Goal: Transaction & Acquisition: Purchase product/service

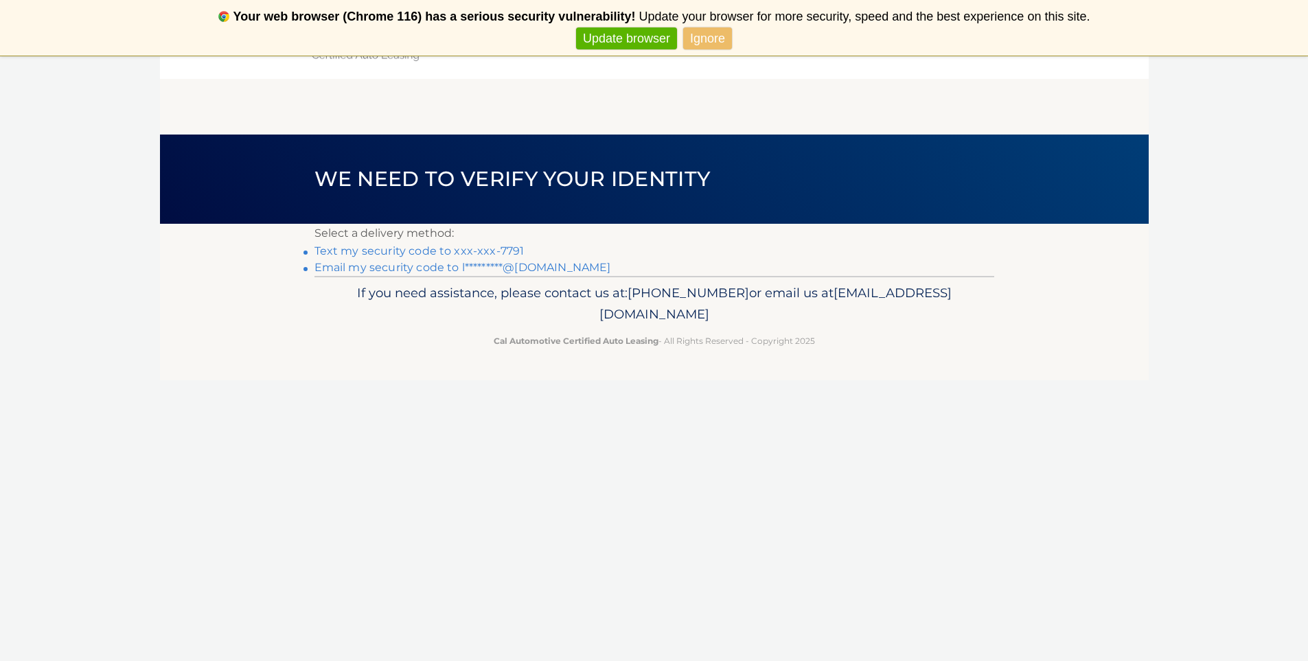
click at [505, 251] on link "Text my security code to xxx-xxx-7791" at bounding box center [419, 250] width 210 height 13
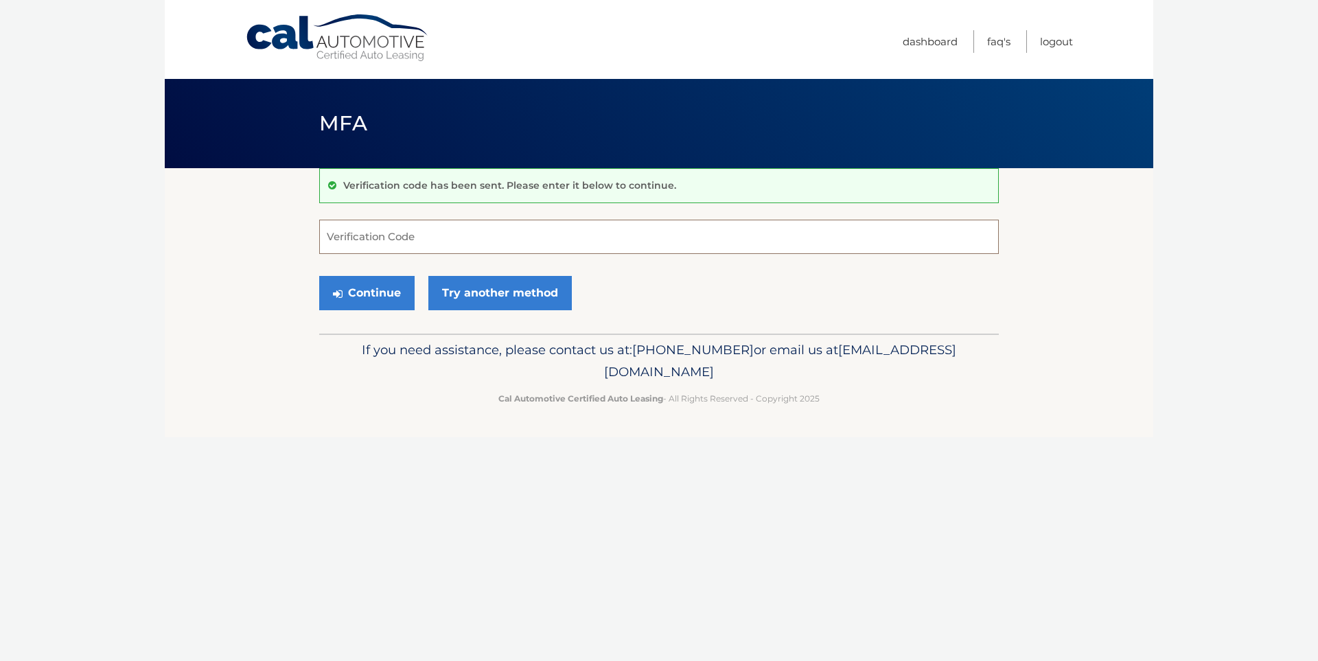
click at [549, 240] on input "Verification Code" at bounding box center [659, 237] width 680 height 34
type input "260952"
click at [389, 297] on button "Continue" at bounding box center [366, 293] width 95 height 34
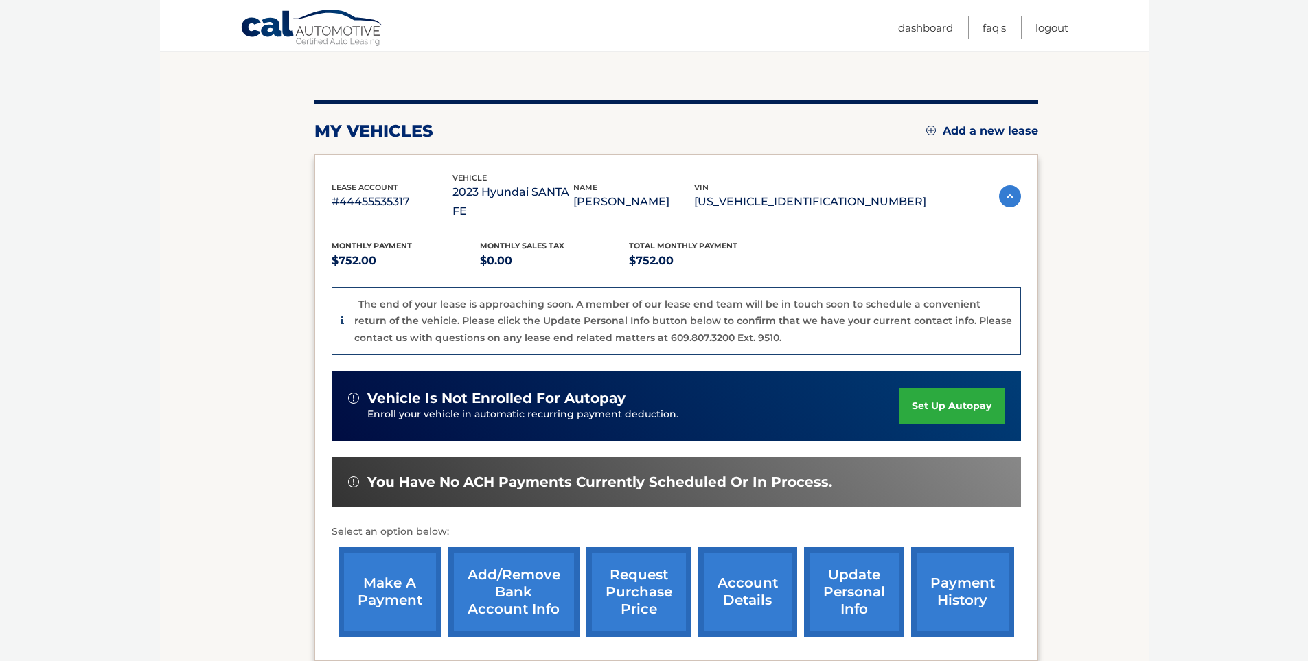
scroll to position [141, 0]
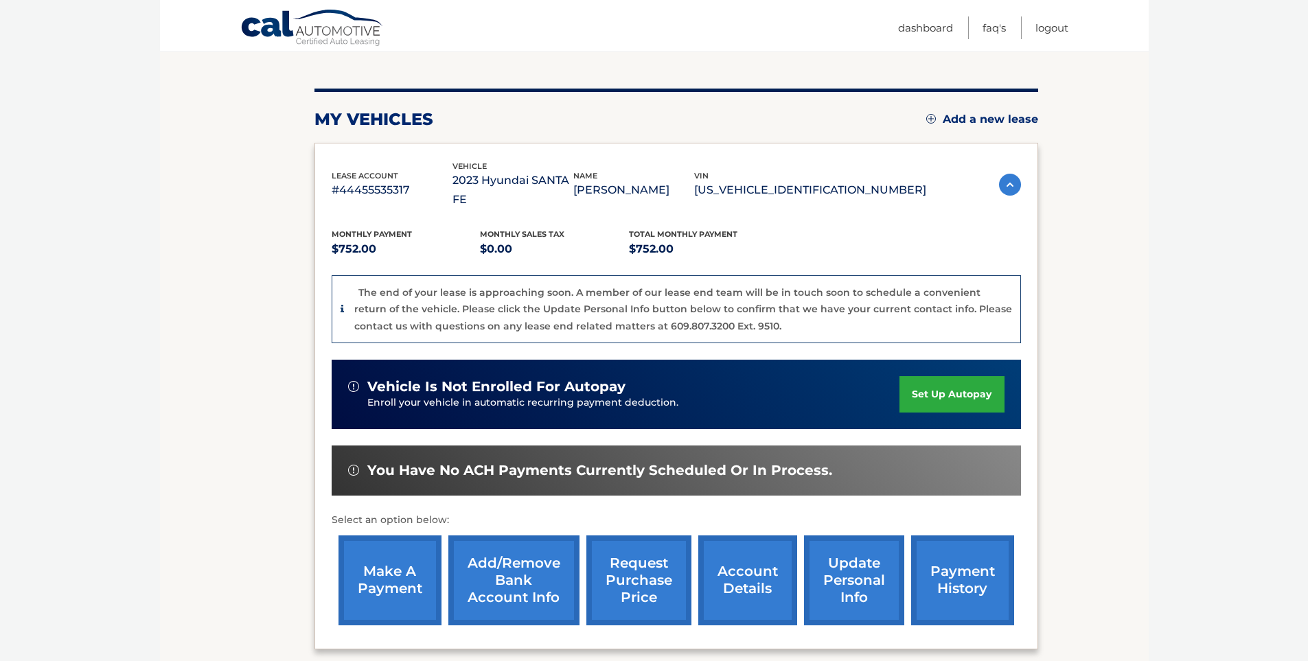
click at [371, 562] on link "make a payment" at bounding box center [389, 580] width 103 height 90
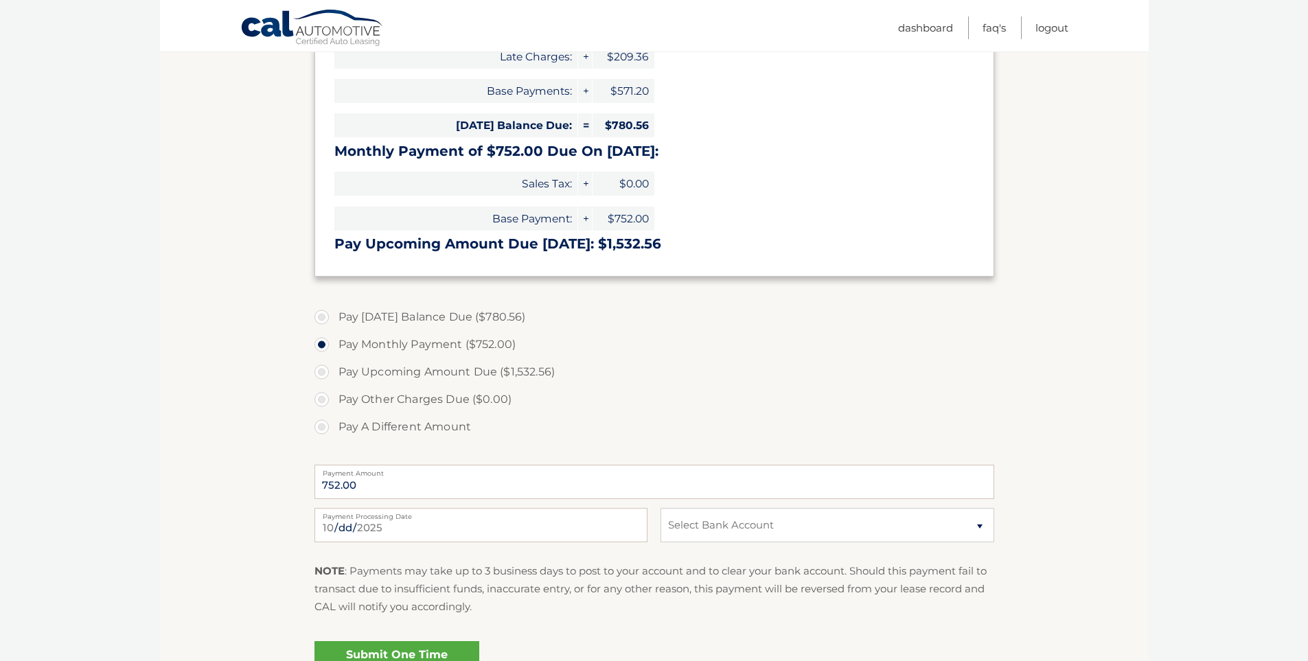
scroll to position [268, 0]
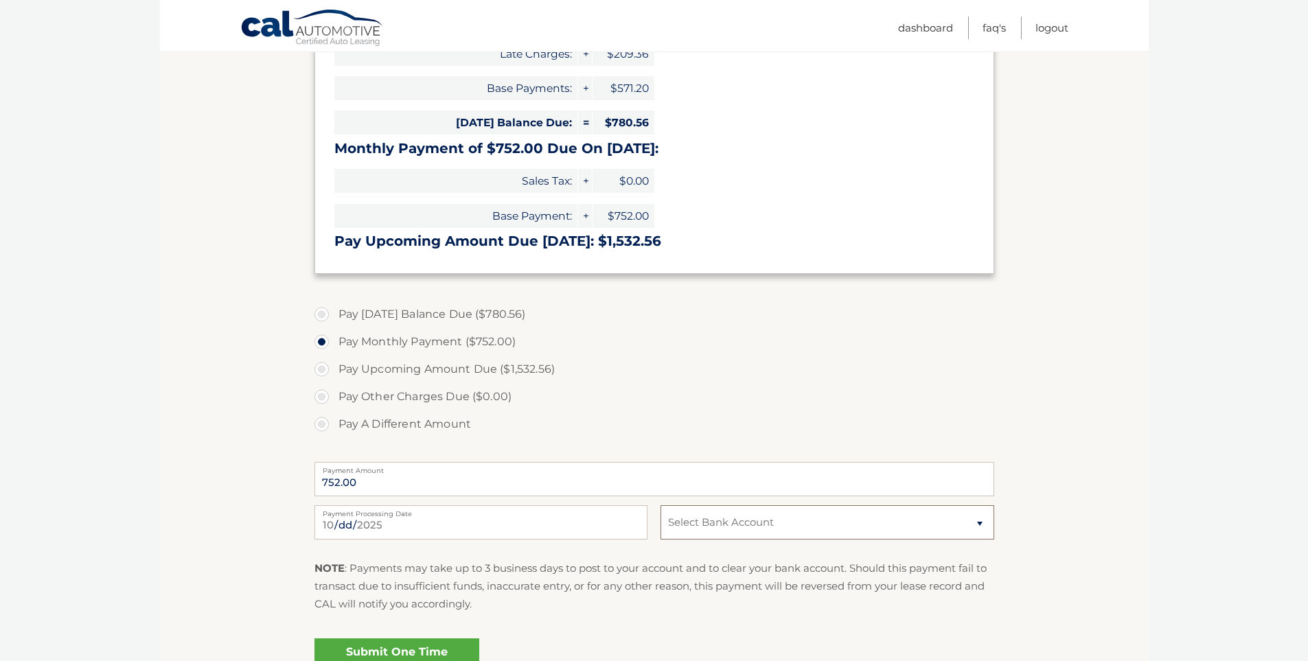
click at [694, 516] on select "Select Bank Account Checking JPMORGAN CHASE BANK, NA *****8765 Checking WELLS F…" at bounding box center [826, 522] width 333 height 34
select select "NTg5YzUxZDItNjUyMy00NGQxLWEzZDUtNGQxMWY1ZThkYmYy"
click at [274, 457] on section "Account Overview | Make a Payment Payment Information Balance Forward: Late Cha…" at bounding box center [654, 300] width 989 height 801
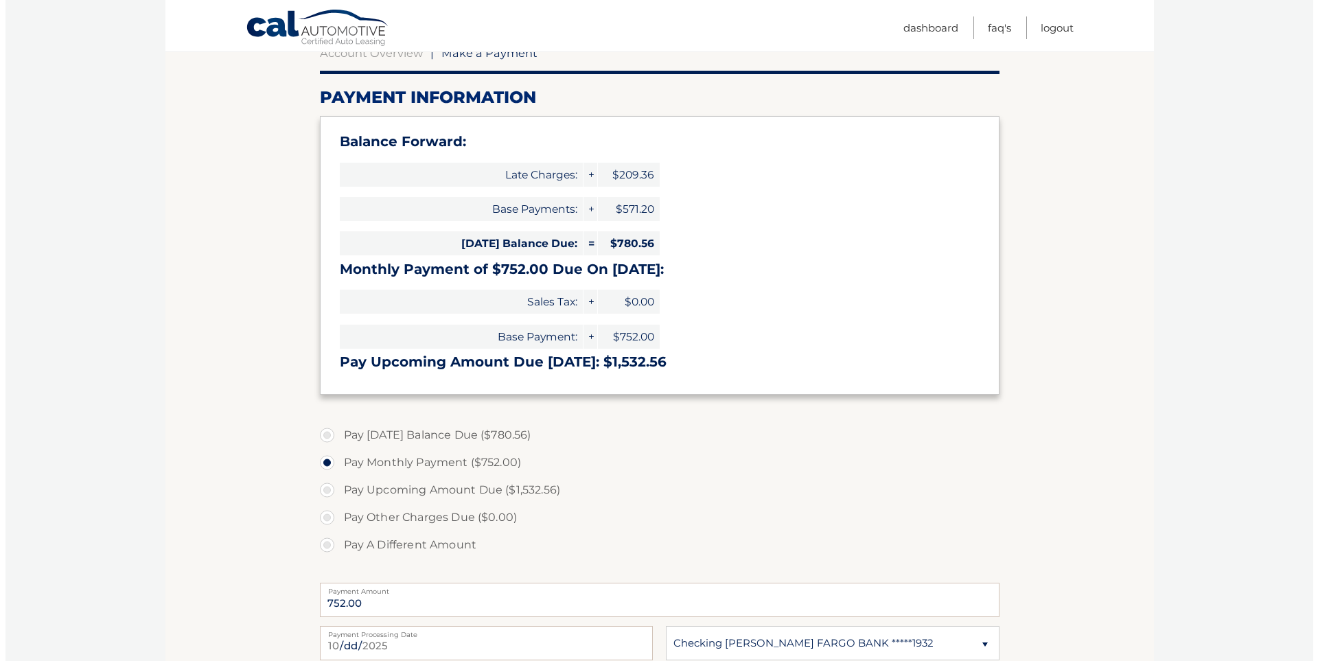
scroll to position [413, 0]
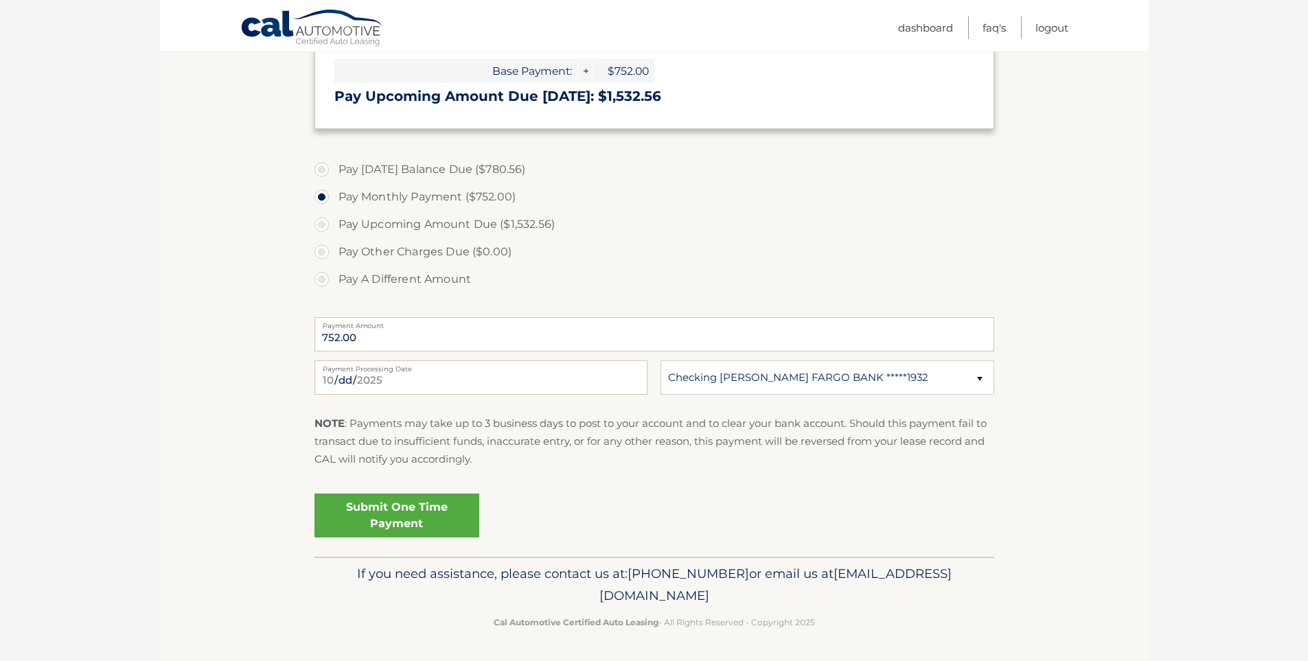
click at [354, 504] on link "Submit One Time Payment" at bounding box center [396, 516] width 165 height 44
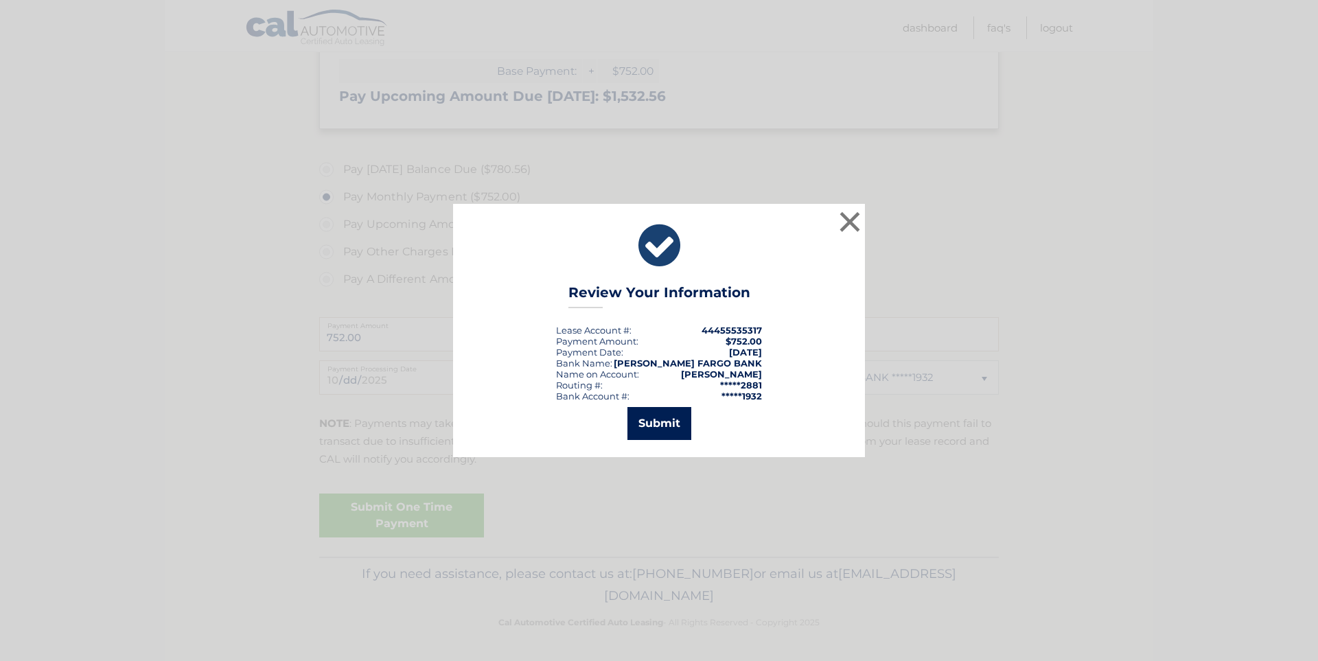
click at [655, 436] on button "Submit" at bounding box center [659, 423] width 64 height 33
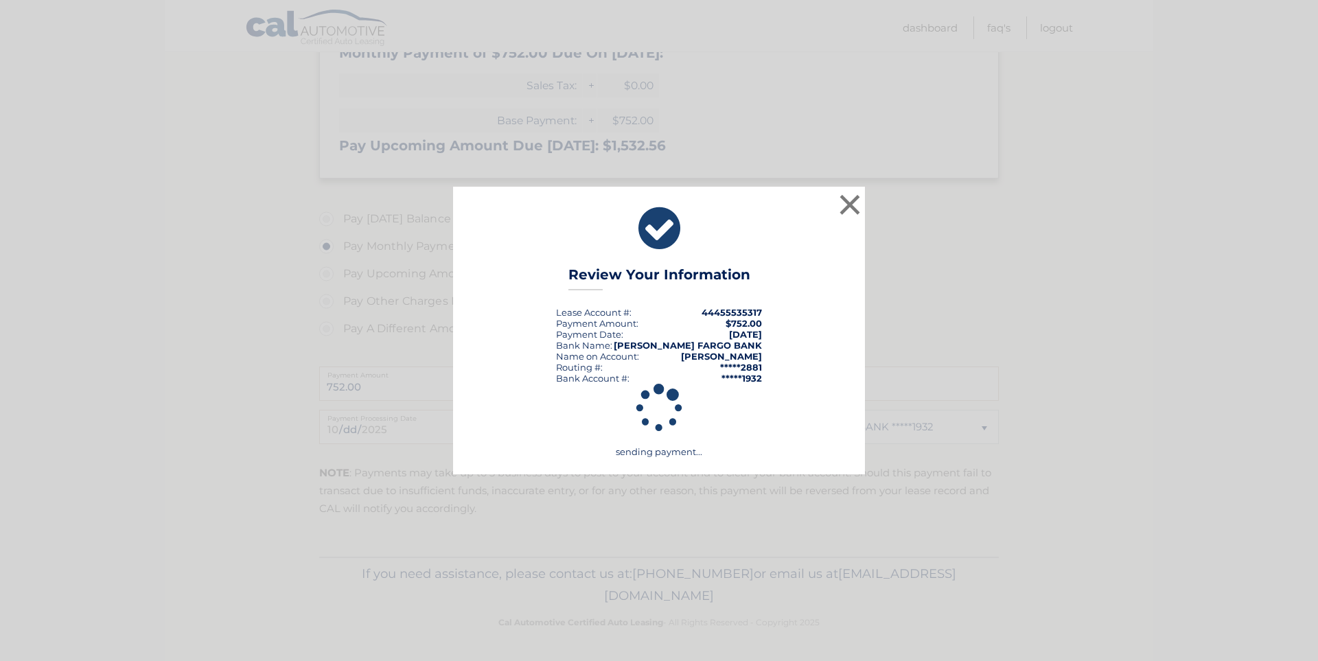
scroll to position [363, 0]
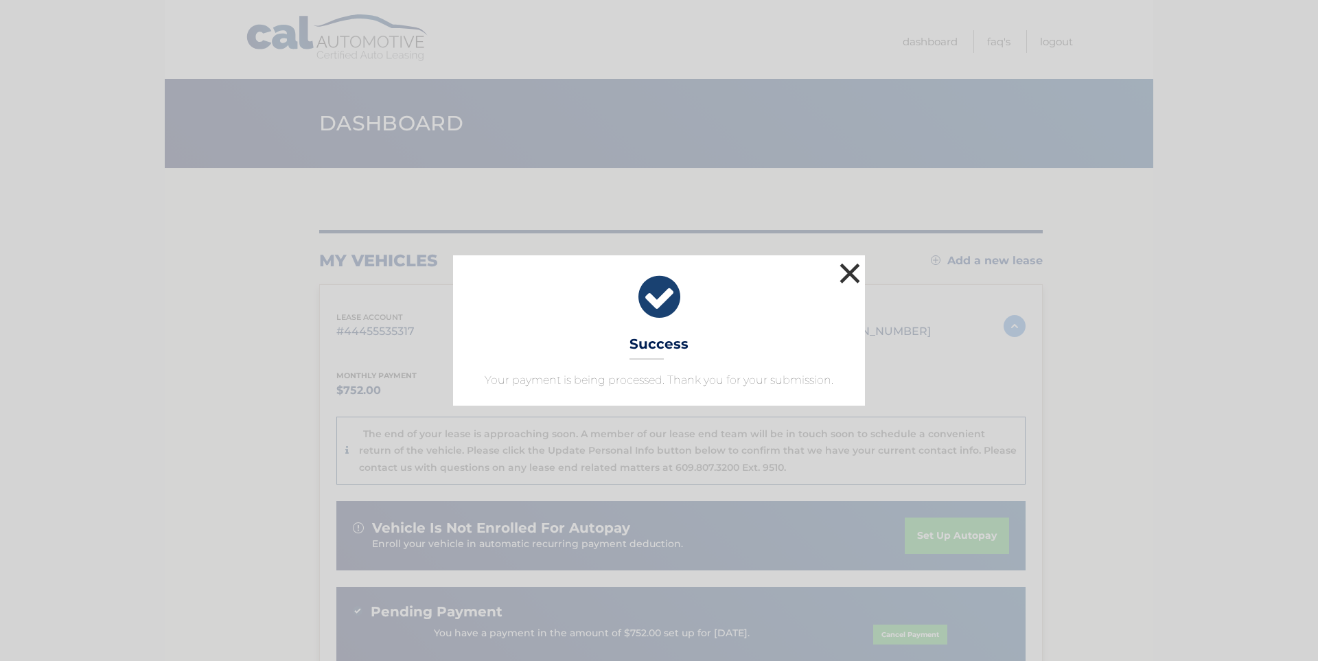
click at [846, 277] on button "×" at bounding box center [849, 272] width 27 height 27
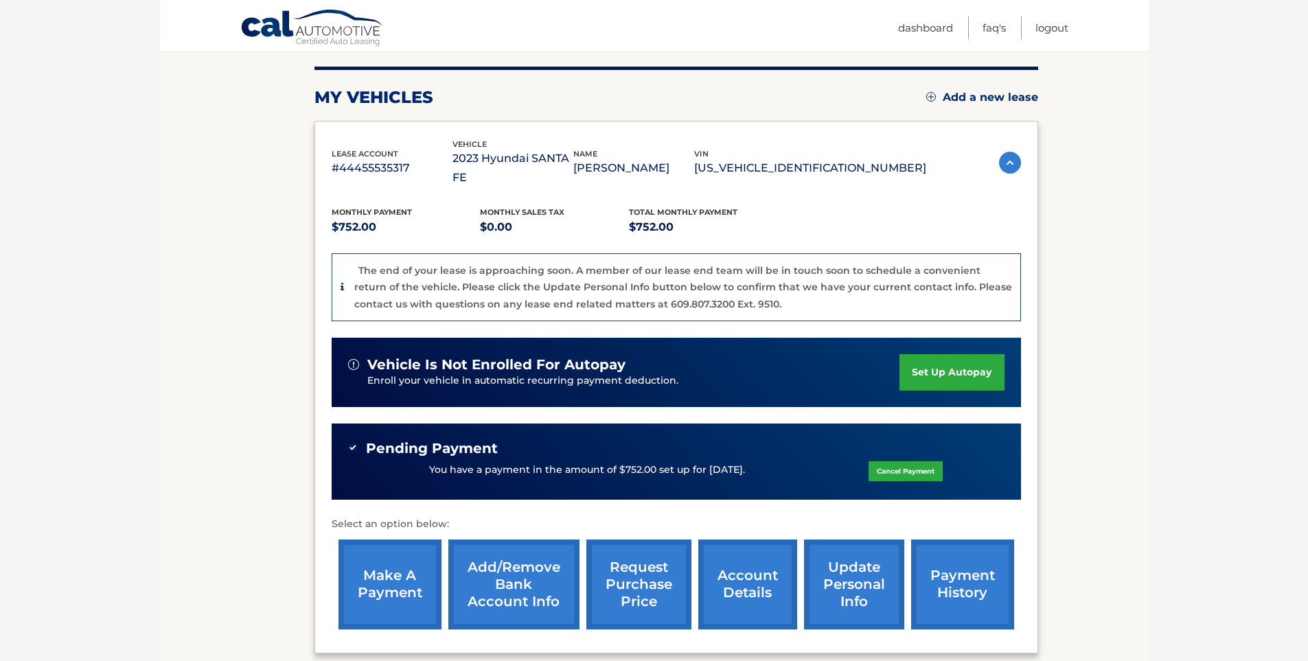
scroll to position [282, 0]
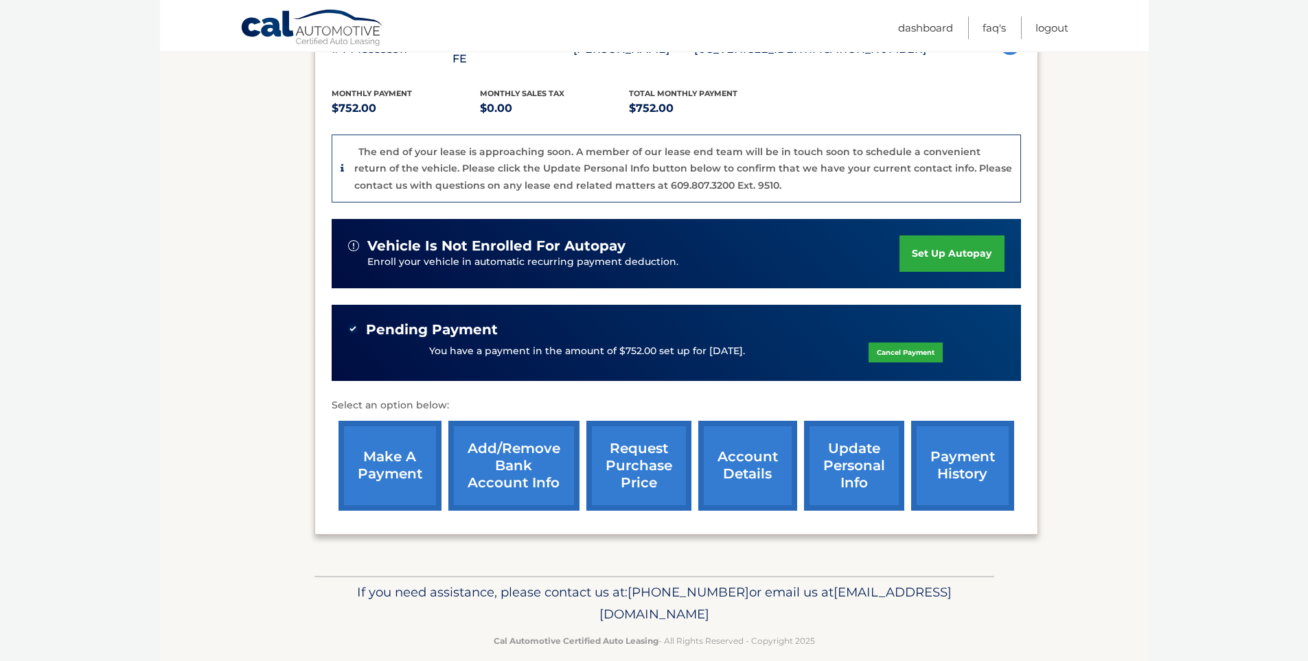
click at [658, 461] on link "request purchase price" at bounding box center [638, 466] width 105 height 90
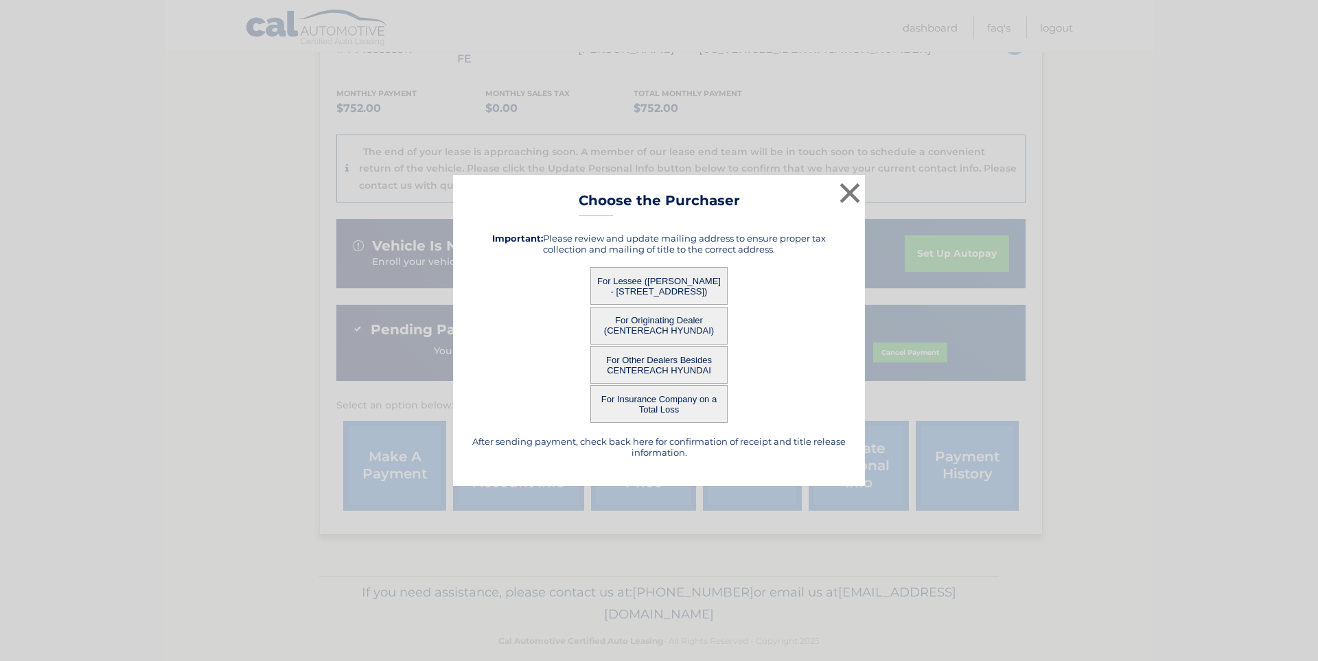
click at [660, 284] on button "For Lessee (JOAN LORING - 1 CARDINAL LN, , HAUPPAUGE, NY 11788)" at bounding box center [658, 286] width 137 height 38
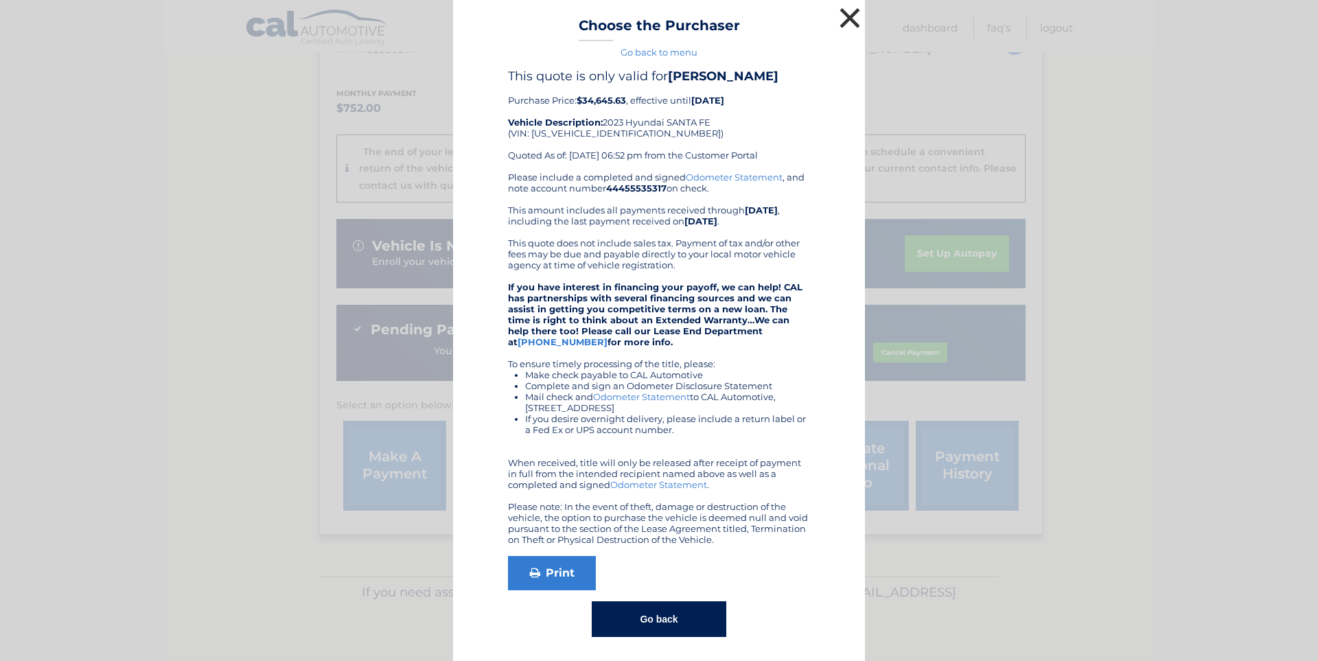
click at [844, 14] on button "×" at bounding box center [849, 17] width 27 height 27
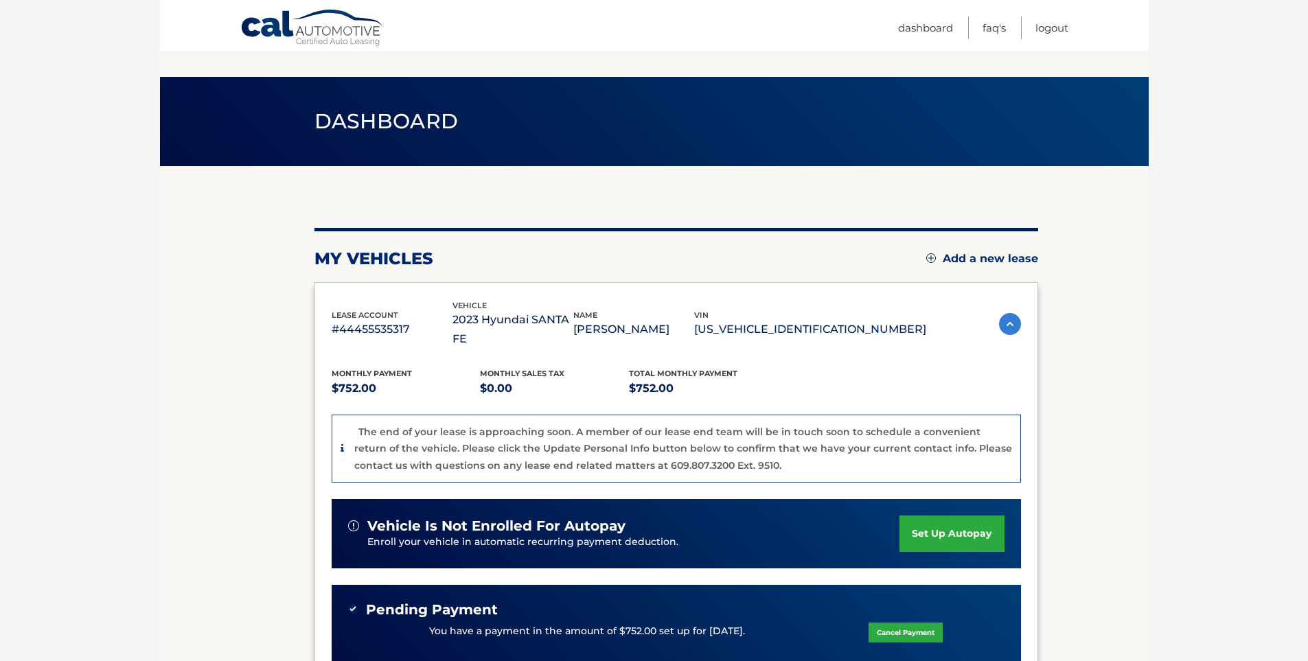
scroll to position [0, 0]
